Goal: Task Accomplishment & Management: Use online tool/utility

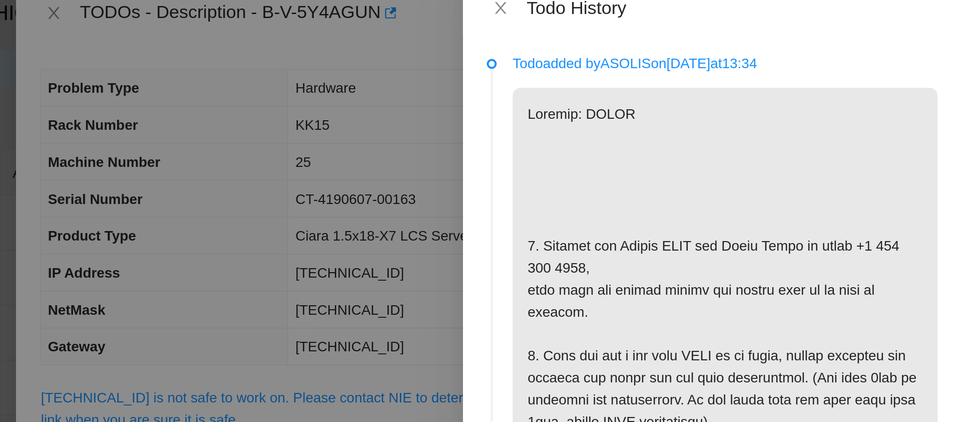
scroll to position [183, 0]
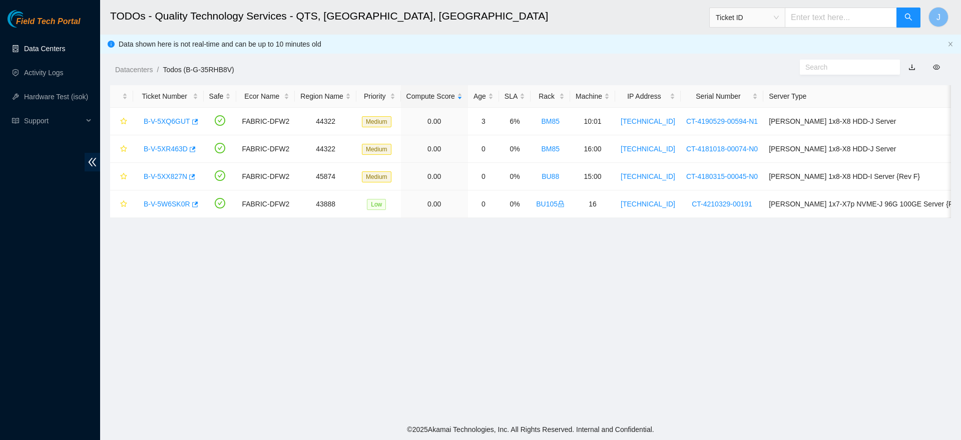
click at [46, 45] on link "Data Centers" at bounding box center [44, 49] width 41 height 8
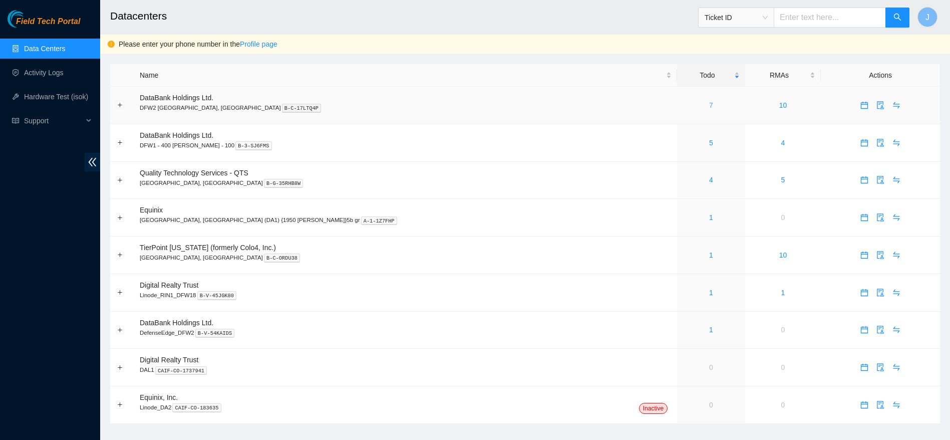
click at [709, 103] on link "7" at bounding box center [711, 105] width 4 height 8
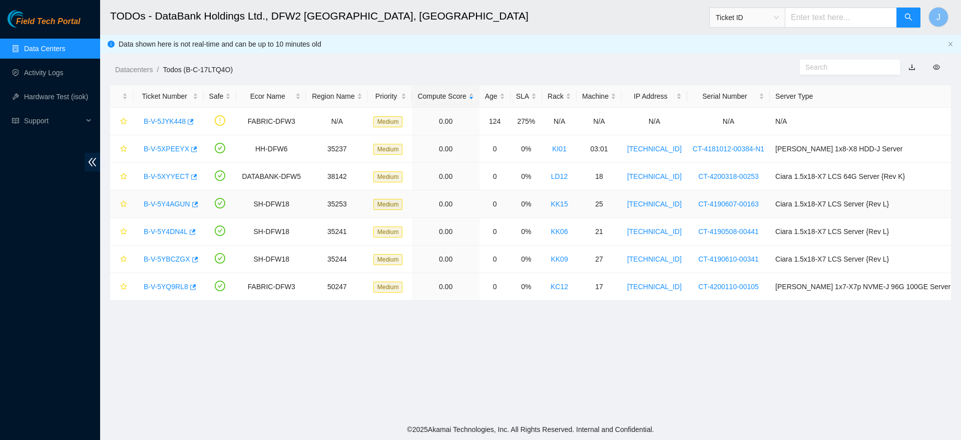
click at [159, 200] on link "B-V-5Y4AGUN" at bounding box center [167, 204] width 47 height 8
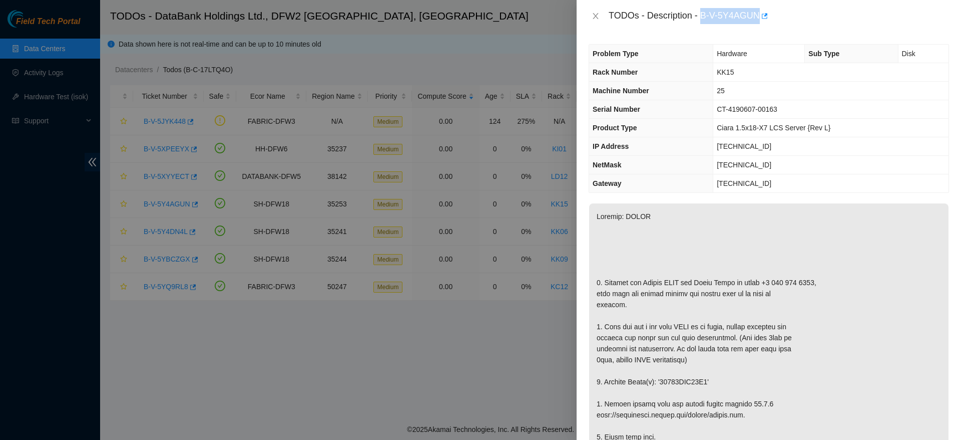
drag, startPoint x: 702, startPoint y: 17, endPoint x: 757, endPoint y: 17, distance: 55.6
click at [757, 17] on div "TODOs - Description - B-V-5Y4AGUN" at bounding box center [779, 16] width 341 height 16
copy div "B-V-5Y4AGUN"
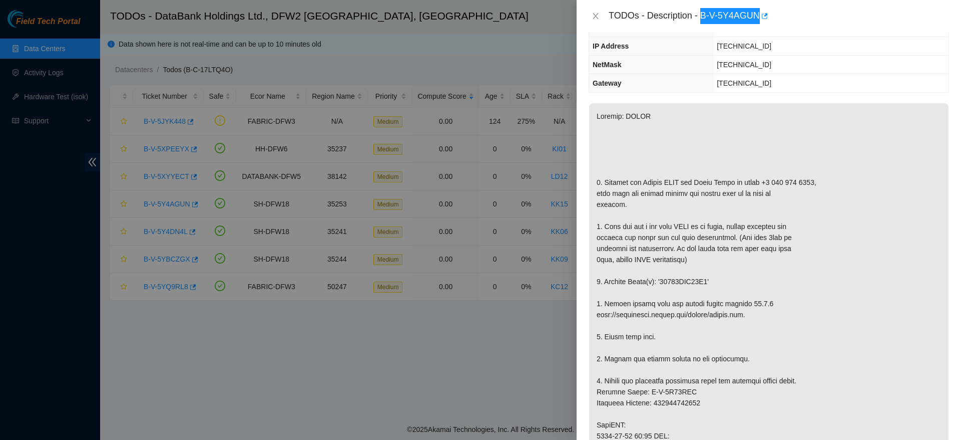
scroll to position [101, 0]
drag, startPoint x: 659, startPoint y: 278, endPoint x: 704, endPoint y: 276, distance: 45.6
click at [704, 276] on p at bounding box center [769, 402] width 360 height 599
copy p "18521FDB74B9"
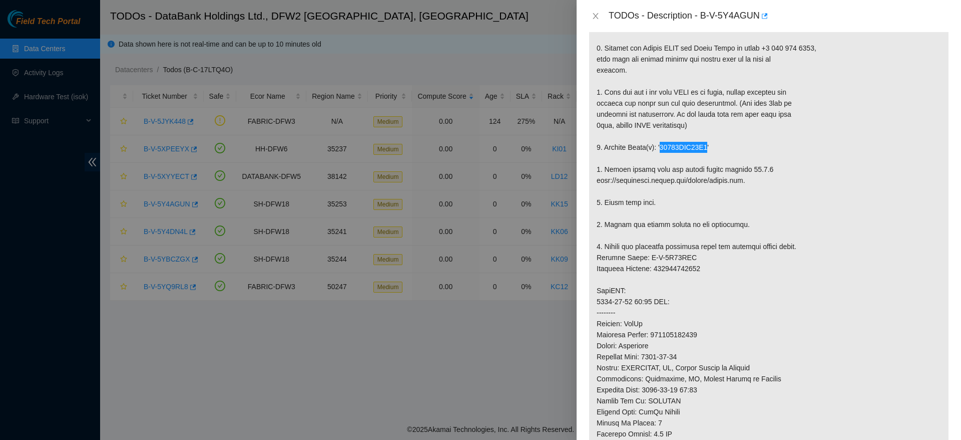
scroll to position [268, 0]
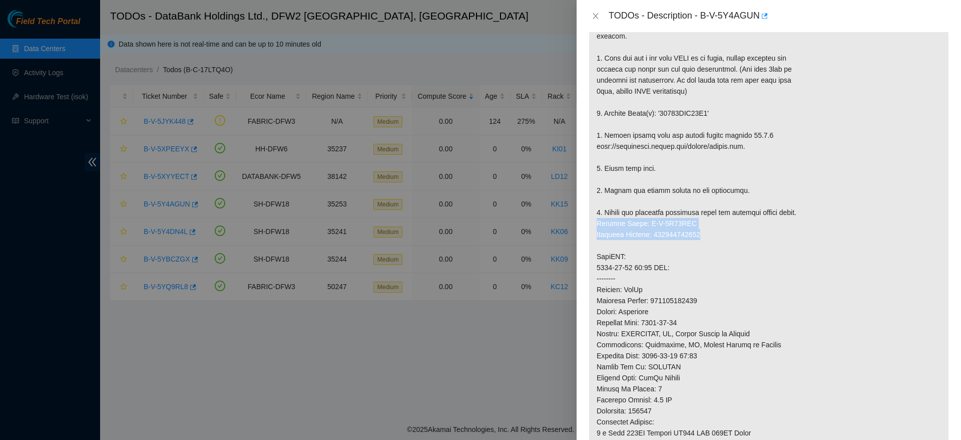
drag, startPoint x: 594, startPoint y: 221, endPoint x: 714, endPoint y: 234, distance: 120.9
click at [714, 234] on p at bounding box center [769, 234] width 360 height 599
copy p "Service Order: B-V-5Y51VSW Tracking Numbers: 463470065581"
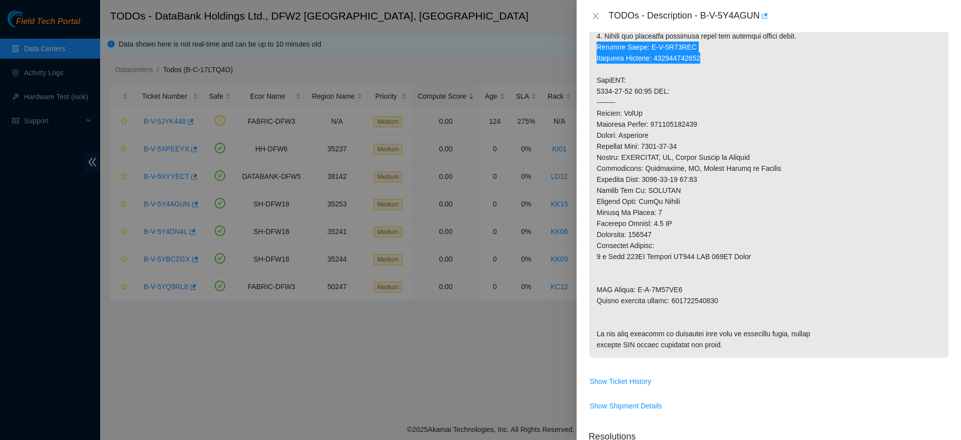
scroll to position [475, 0]
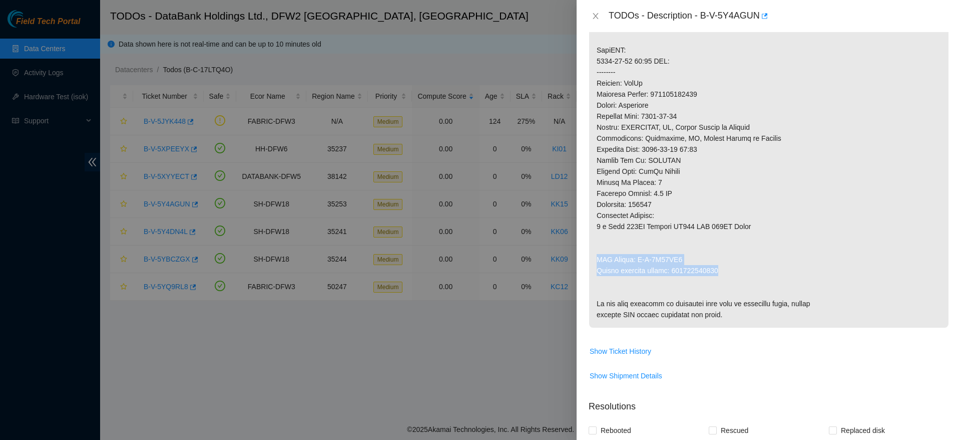
drag, startPoint x: 595, startPoint y: 259, endPoint x: 725, endPoint y: 275, distance: 130.7
click at [725, 275] on p at bounding box center [769, 28] width 360 height 599
copy p "RMA Return: B-V-5Y51VT5 Return tracking number: 463470065592"
click at [866, 231] on p at bounding box center [769, 28] width 360 height 599
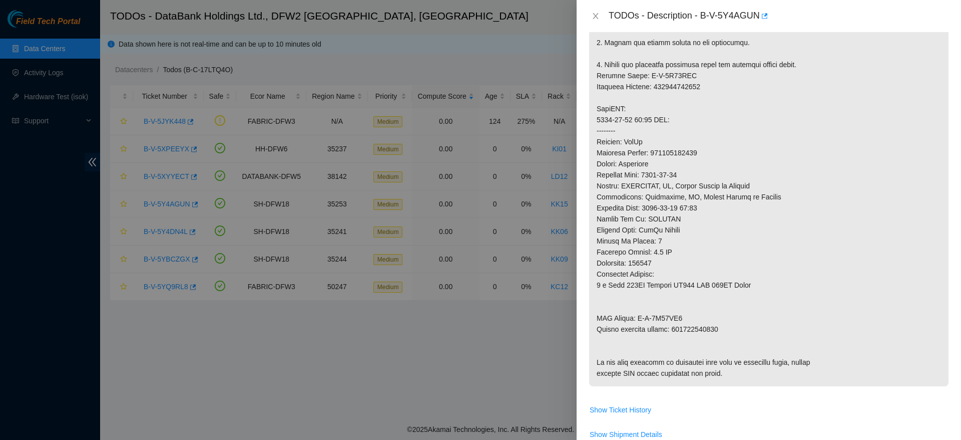
scroll to position [766, 0]
